Goal: Task Accomplishment & Management: Complete application form

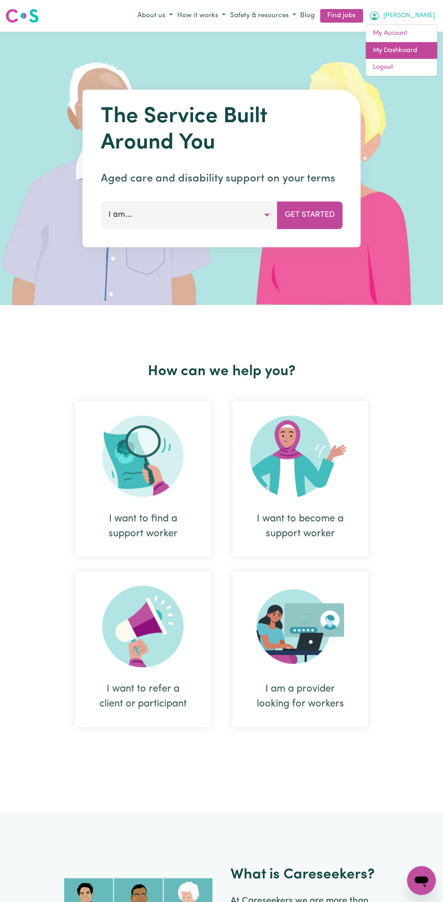
click at [398, 50] on link "My Dashboard" at bounding box center [401, 50] width 71 height 17
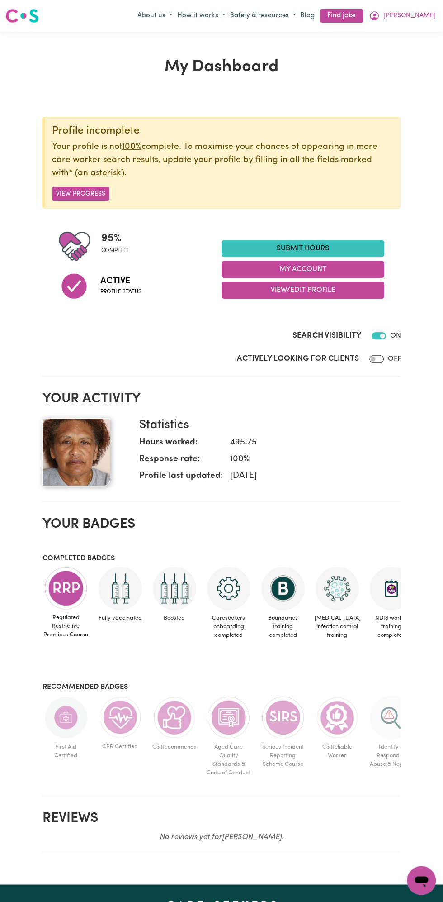
click at [326, 242] on link "Submit Hours" at bounding box center [303, 248] width 163 height 17
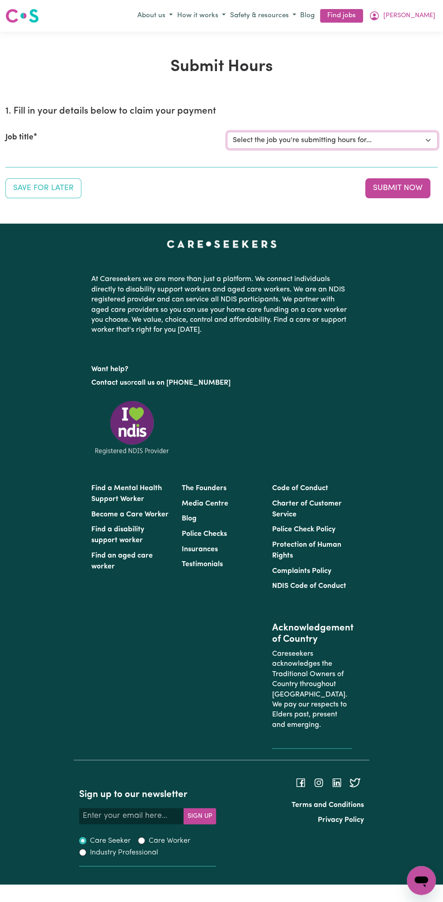
click at [335, 145] on select "Select the job you're submitting hours for... [Vartouhie ([PERSON_NAME]) [PERSO…" at bounding box center [332, 140] width 211 height 17
select select "13810"
click at [227, 132] on select "Select the job you're submitting hours for... [Vartouhie ([PERSON_NAME]) [PERSO…" at bounding box center [332, 140] width 211 height 17
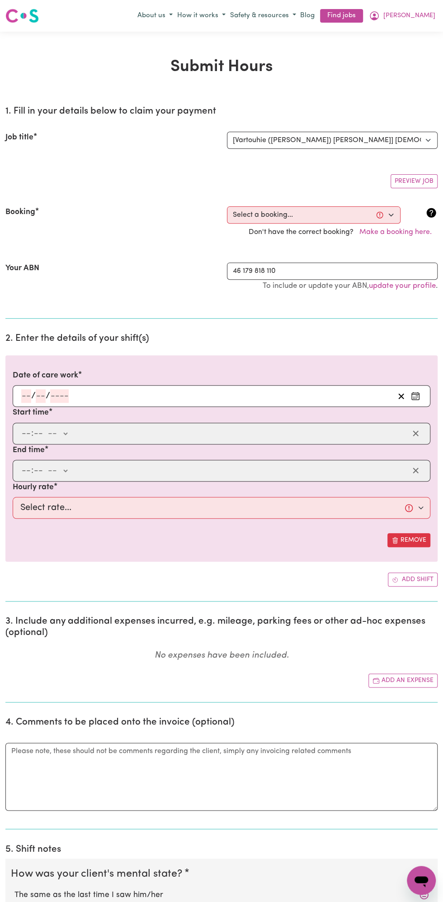
click at [158, 392] on div "/ /" at bounding box center [207, 396] width 374 height 14
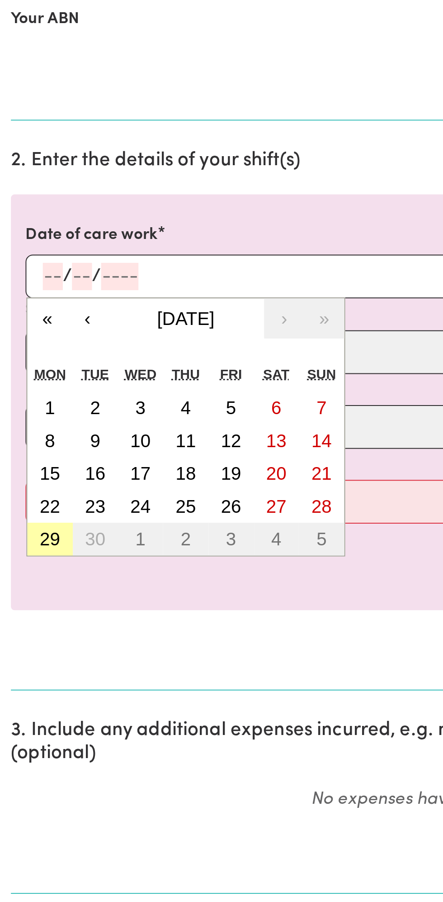
click at [32, 530] on button "29" at bounding box center [25, 526] width 23 height 16
type input "[DATE]"
type input "29"
type input "9"
type input "2025"
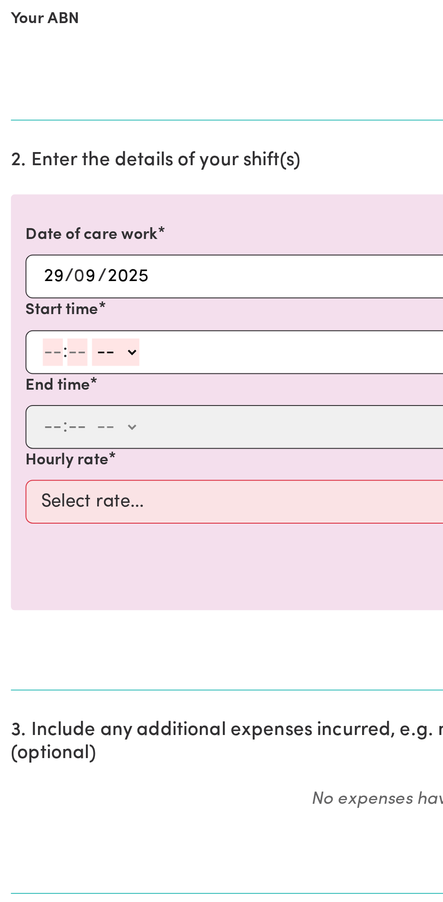
click at [26, 428] on input "number" at bounding box center [26, 434] width 10 height 14
type input "12"
type input "0"
click at [70, 432] on select "-- am pm" at bounding box center [59, 434] width 24 height 14
select select "pm"
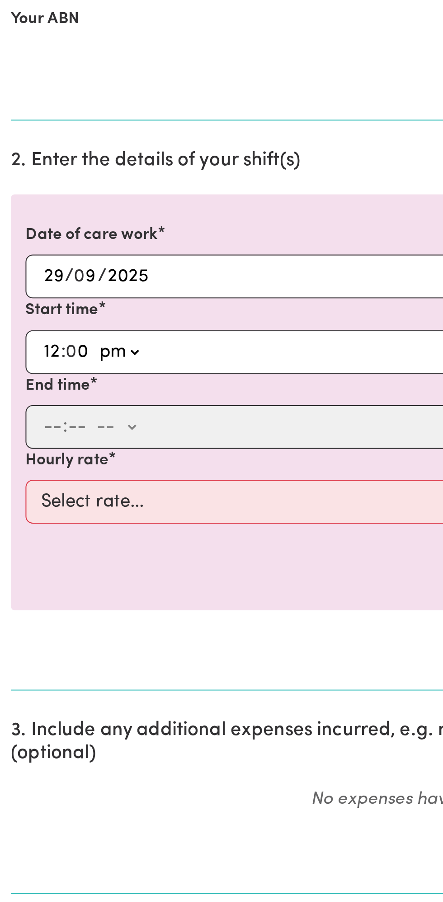
click at [47, 427] on select "-- am pm" at bounding box center [59, 434] width 24 height 14
type input "12:00"
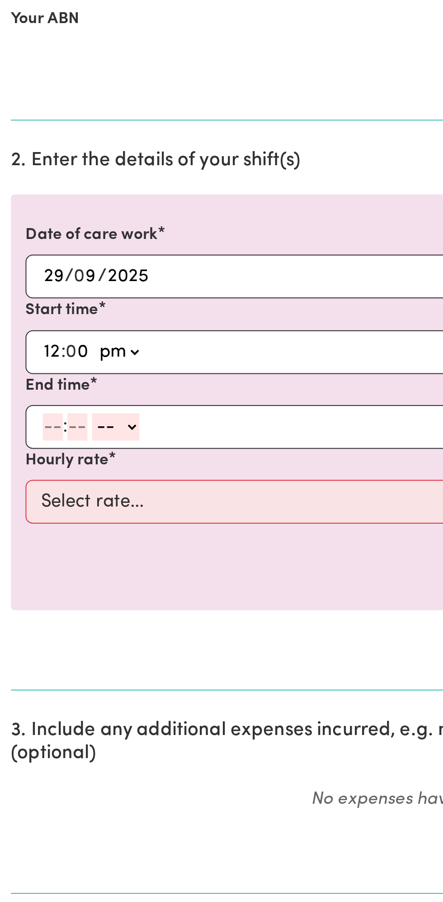
click at [24, 470] on input "number" at bounding box center [26, 471] width 10 height 14
type input "1"
click at [35, 468] on input "number" at bounding box center [34, 471] width 10 height 14
type input "0"
click at [74, 473] on div "1 : 0 0 -- am pm" at bounding box center [214, 471] width 389 height 14
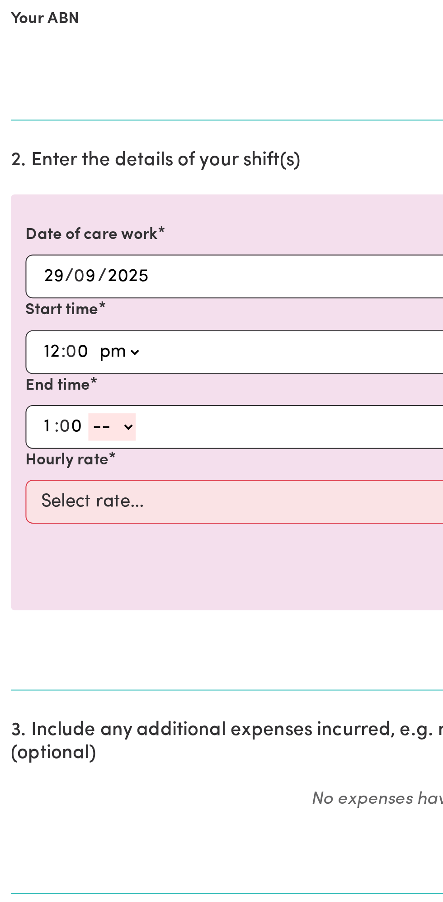
click at [65, 468] on select "-- am pm" at bounding box center [56, 471] width 24 height 14
select select "pm"
click at [44, 464] on select "-- am pm" at bounding box center [56, 471] width 24 height 14
type input "13:00"
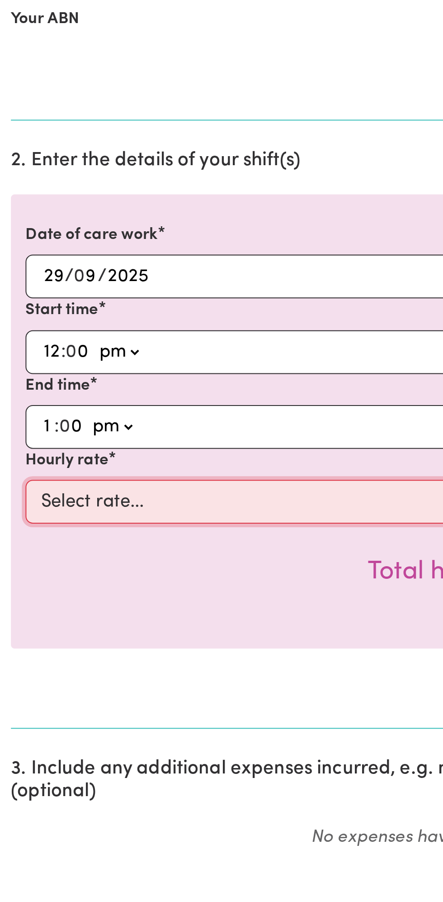
click at [114, 501] on select "Select rate... $49.00 (Weekday) $60.00 ([DATE])" at bounding box center [222, 508] width 418 height 22
select select "49-Weekday"
click at [13, 497] on select "Select rate... $49.00 (Weekday) $60.00 ([DATE])" at bounding box center [222, 508] width 418 height 22
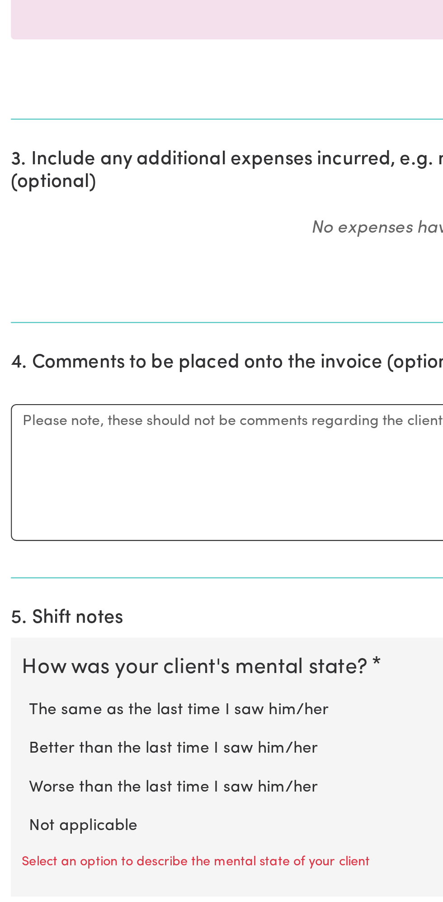
scroll to position [109, 0]
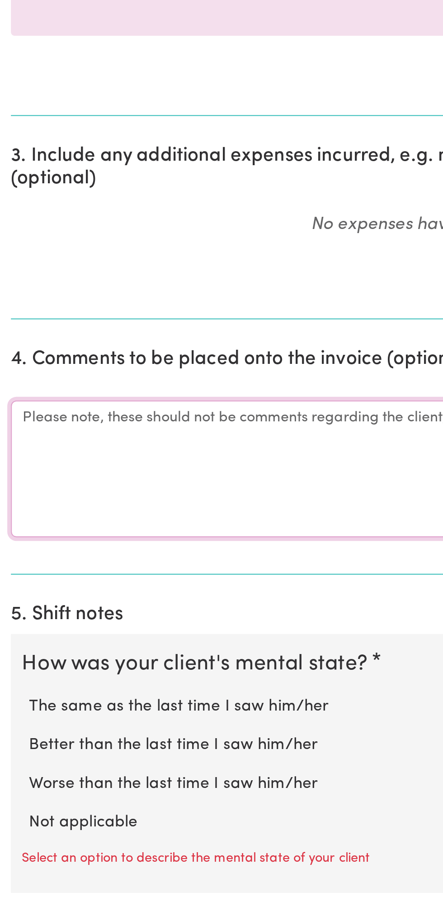
click at [85, 691] on textarea "Comments" at bounding box center [221, 687] width 433 height 68
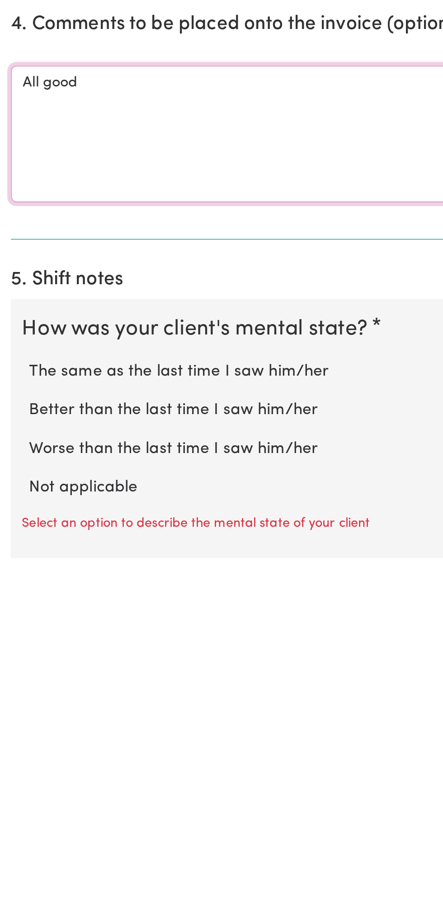
type textarea "All good"
click at [63, 856] on label "Not applicable" at bounding box center [221, 862] width 414 height 12
click at [14, 856] on input "Not applicable" at bounding box center [14, 856] width 0 height 0
radio input "true"
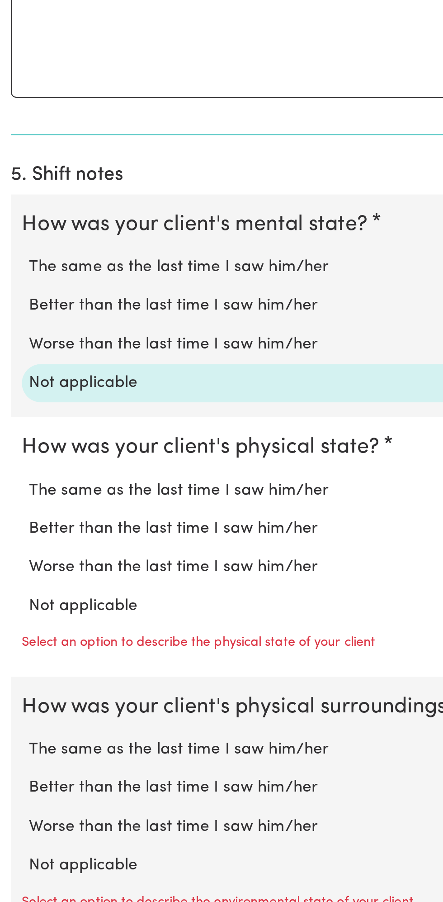
scroll to position [329, 0]
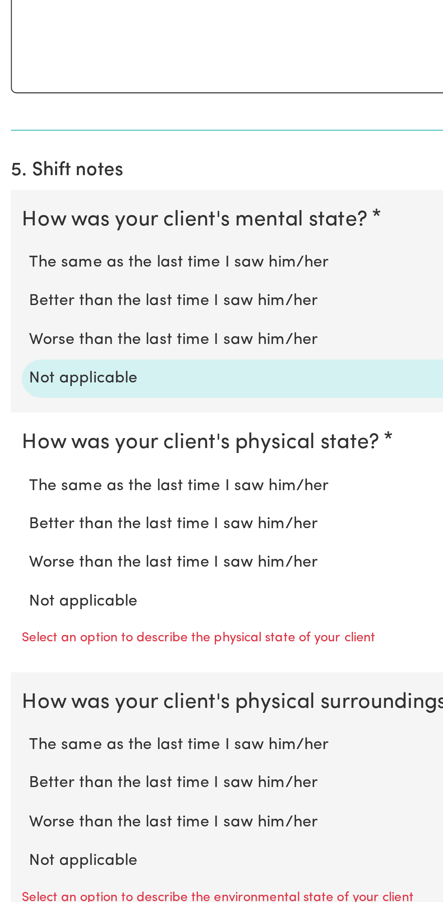
click at [64, 751] on label "Not applicable" at bounding box center [221, 753] width 414 height 12
click at [14, 747] on input "Not applicable" at bounding box center [14, 746] width 0 height 0
radio input "true"
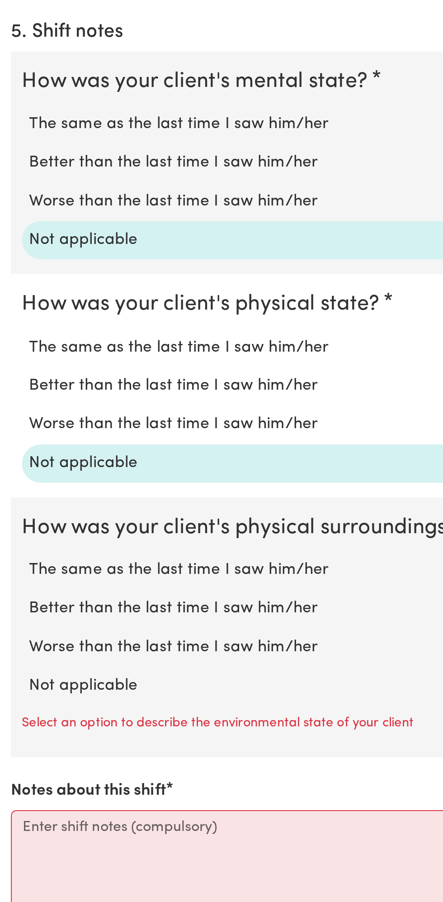
scroll to position [428, 0]
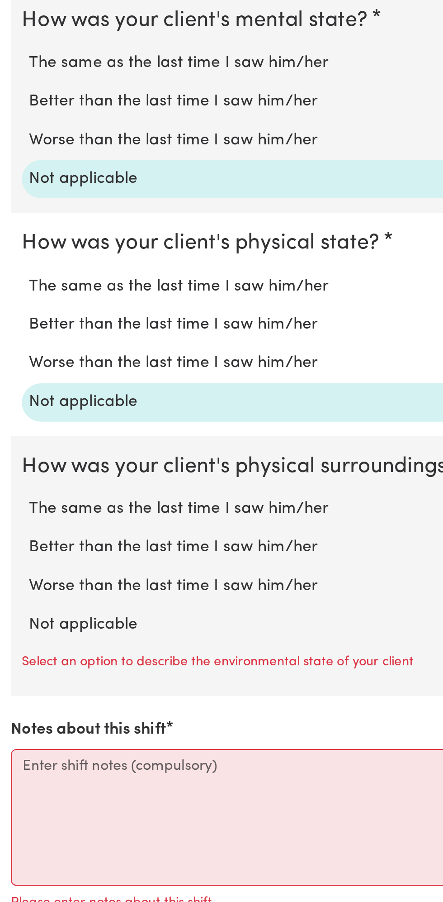
click at [55, 760] on label "Not applicable" at bounding box center [221, 764] width 414 height 12
click at [14, 758] on input "Not applicable" at bounding box center [14, 758] width 0 height 0
radio input "true"
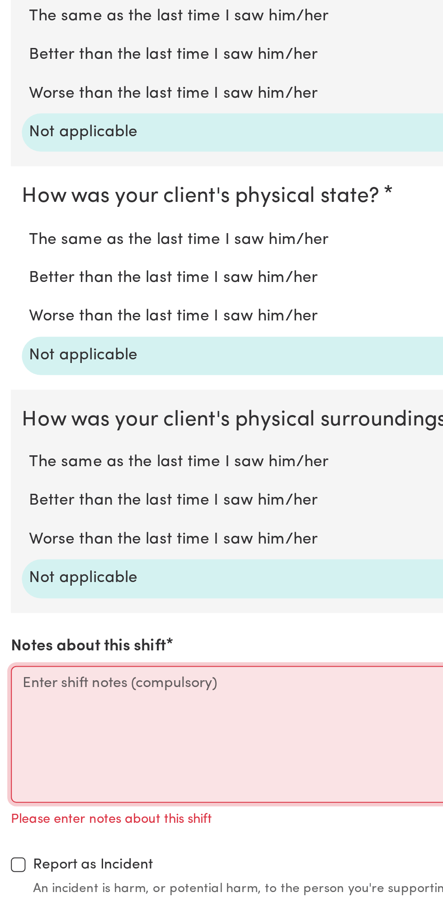
click at [110, 807] on textarea "Notes about this shift" at bounding box center [221, 818] width 433 height 68
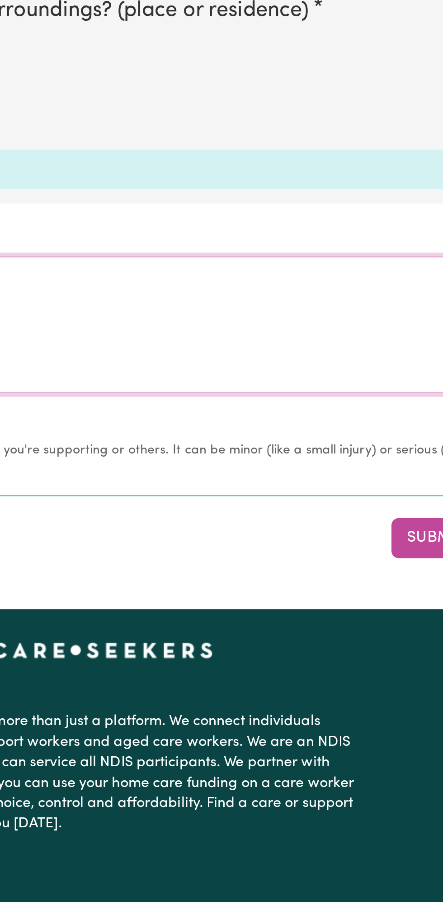
scroll to position [654, 0]
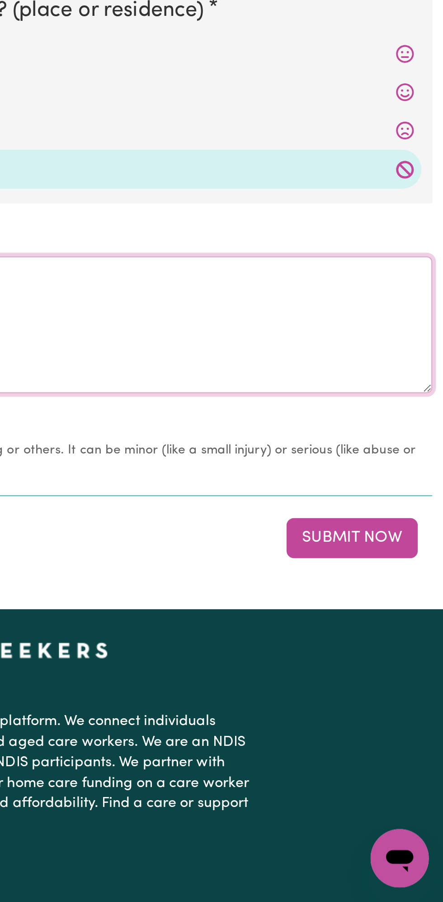
type textarea "Nothing changes all good"
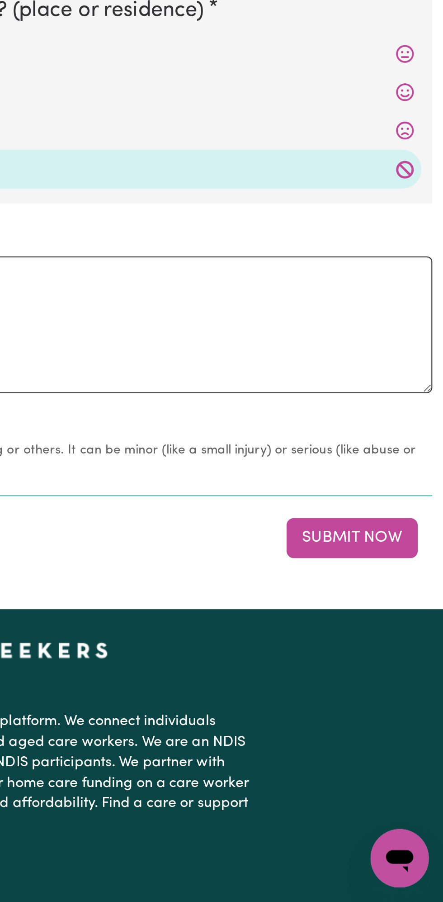
click at [405, 723] on button "Submit Now" at bounding box center [398, 721] width 65 height 20
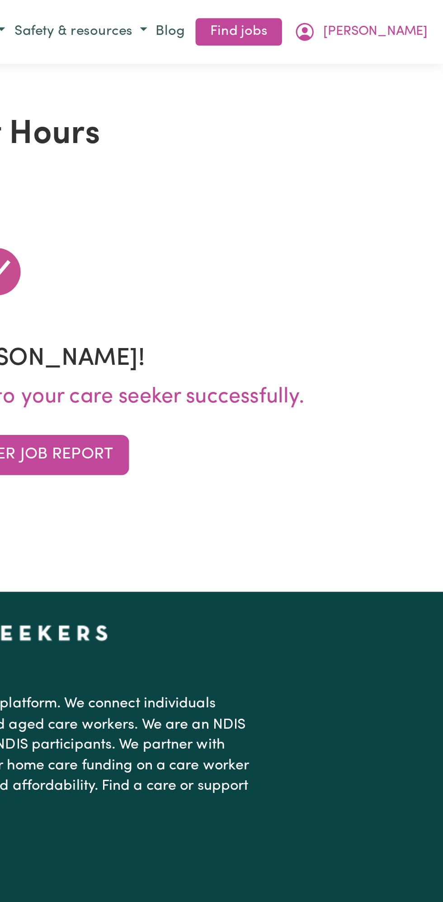
scroll to position [0, 0]
